Goal: Navigation & Orientation: Find specific page/section

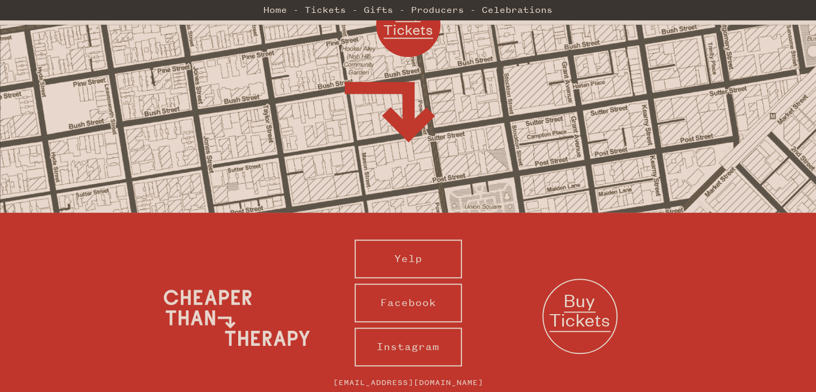
scroll to position [1051, 0]
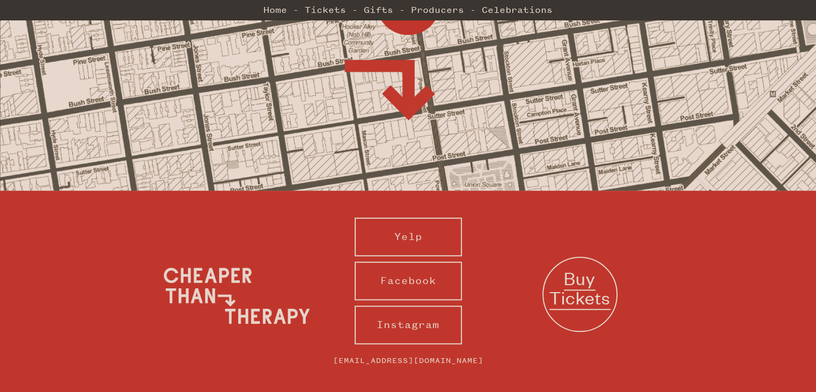
click at [506, 136] on div "Buy Tickets" at bounding box center [408, 97] width 816 height 188
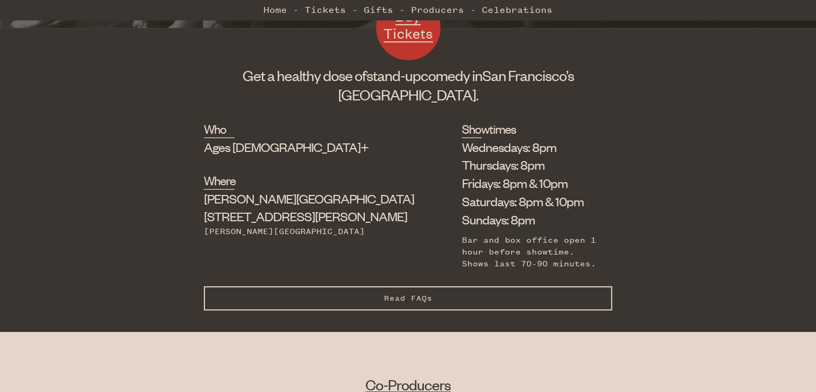
scroll to position [322, 0]
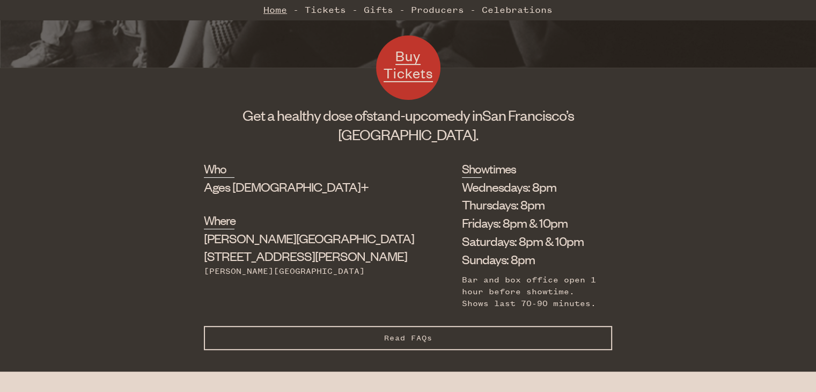
click at [270, 11] on link "Home" at bounding box center [275, 9] width 24 height 21
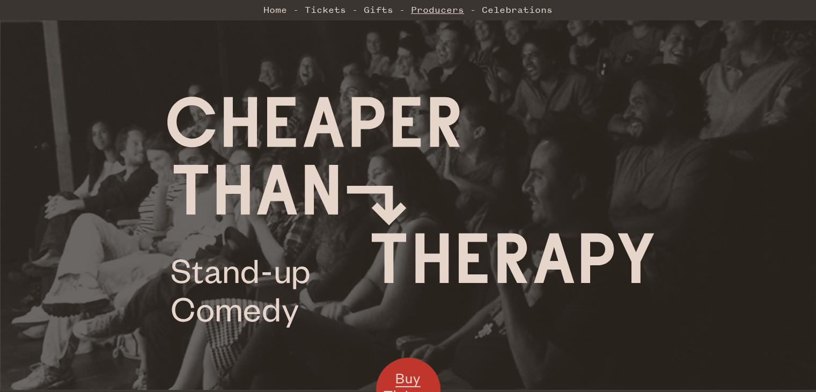
click at [454, 10] on link "Producers" at bounding box center [437, 9] width 53 height 21
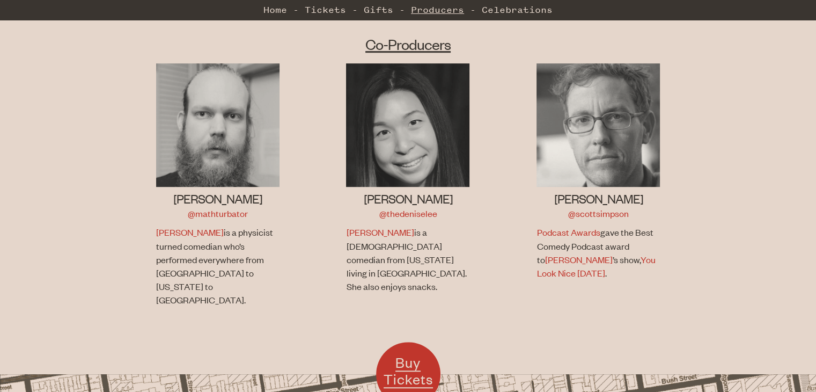
click at [454, 10] on link "Producers" at bounding box center [437, 9] width 53 height 21
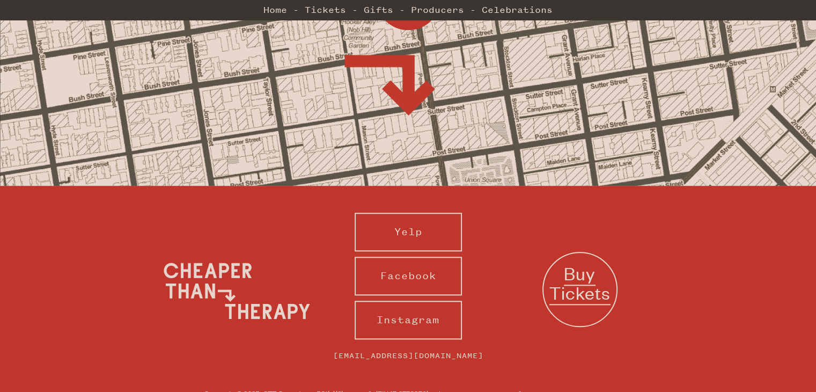
scroll to position [1094, 0]
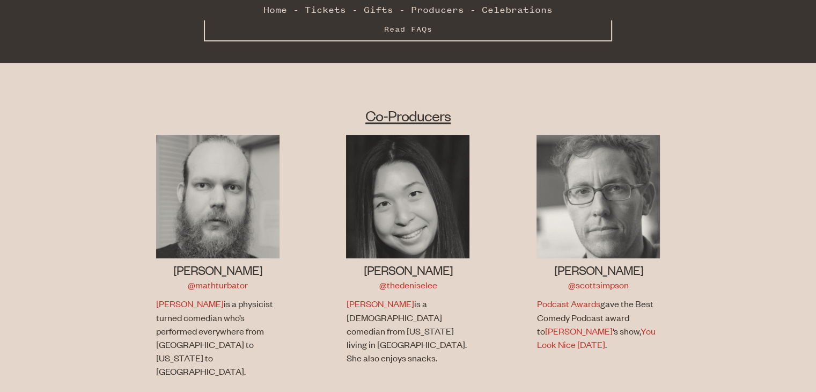
click at [467, 48] on body "☰ Home Tickets Gifts Producers Celebrations Buy Tickets Get a healthy dose of s…" at bounding box center [408, 133] width 816 height 1527
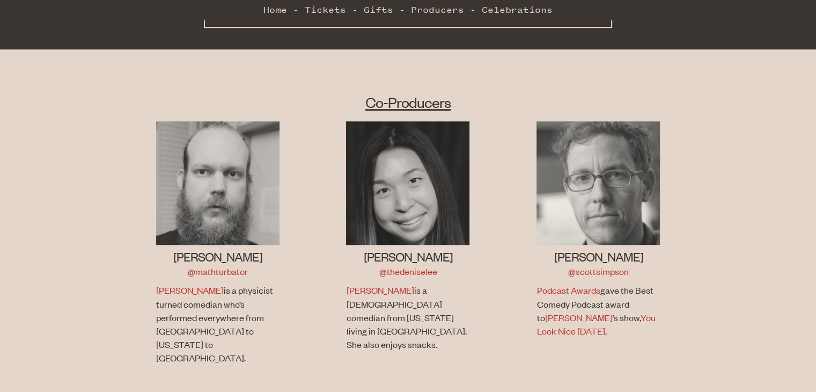
scroll to position [665, 0]
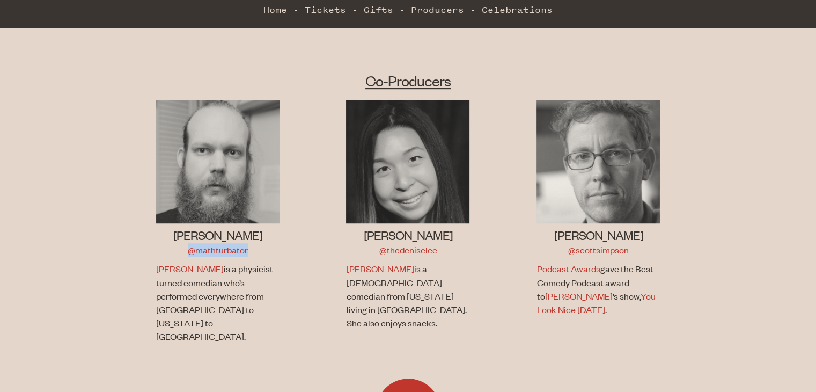
drag, startPoint x: 257, startPoint y: 235, endPoint x: 184, endPoint y: 234, distance: 72.4
click at [184, 234] on div "Jon Allen @mathturbator" at bounding box center [217, 241] width 123 height 30
copy link "@mathturbator"
click at [296, 264] on li "Jon Allen @mathturbator Jon is a physicist turned comedian who’s performed ever…" at bounding box center [217, 228] width 190 height 257
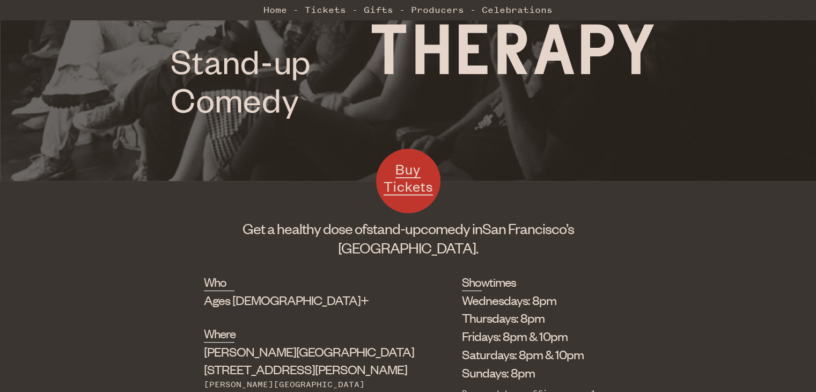
scroll to position [0, 0]
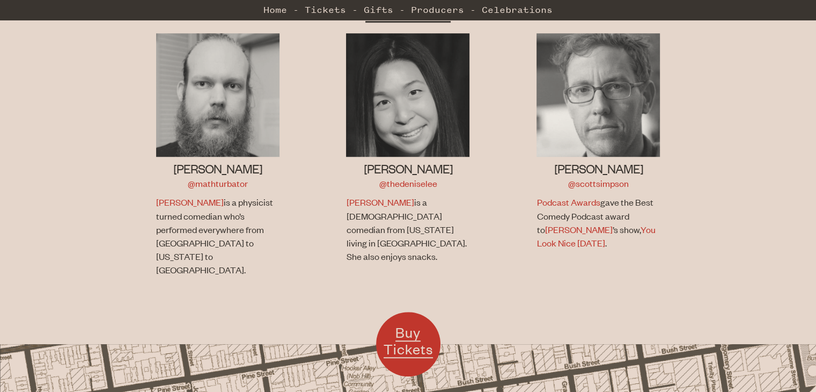
scroll to position [730, 0]
